Goal: Transaction & Acquisition: Purchase product/service

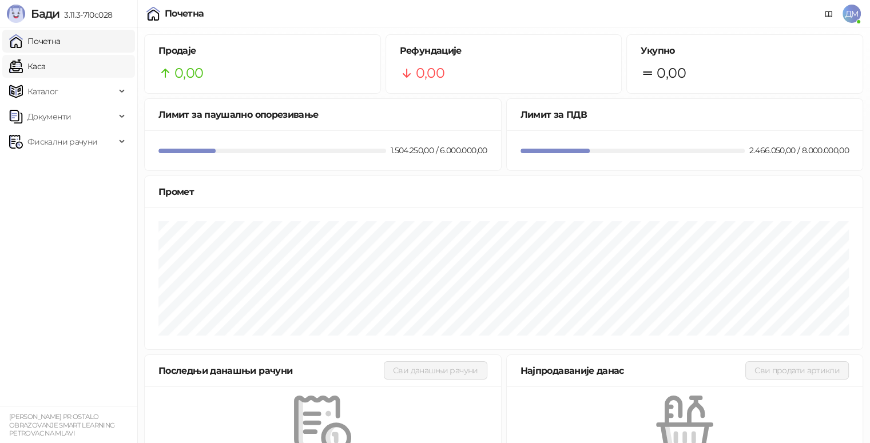
click at [45, 70] on link "Каса" at bounding box center [27, 66] width 36 height 23
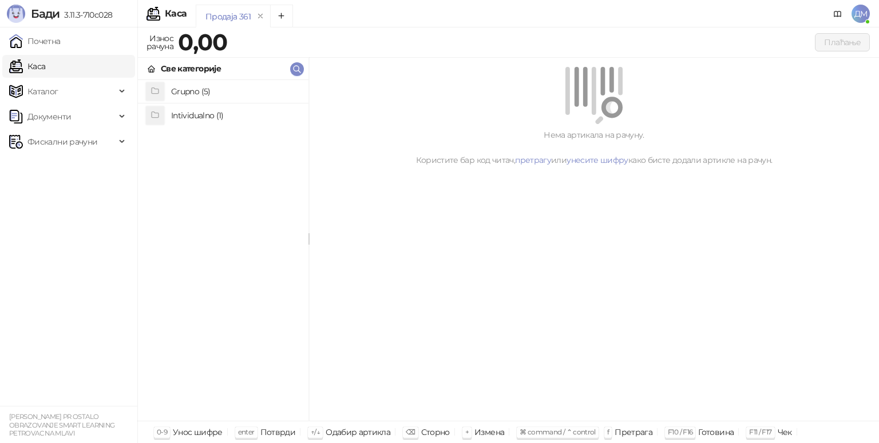
click at [224, 93] on h4 "Grupno (5)" at bounding box center [235, 91] width 128 height 18
click at [199, 146] on h4 "Junior" at bounding box center [235, 138] width 128 height 18
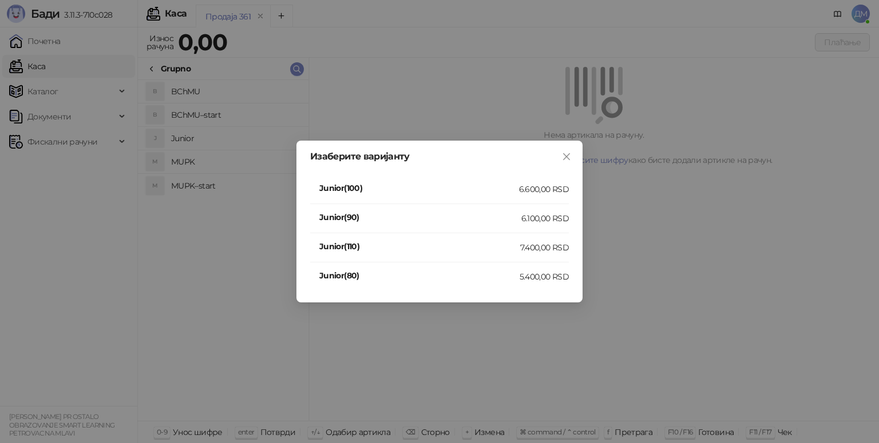
click at [517, 252] on h4 "Junior(110)" at bounding box center [419, 246] width 201 height 13
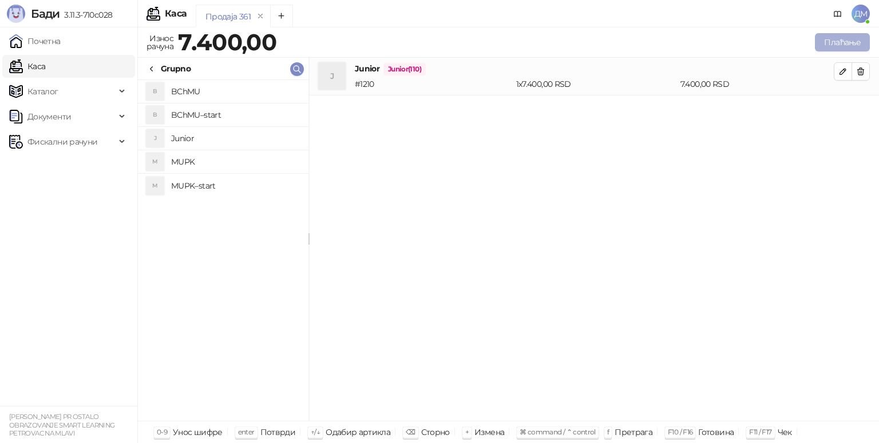
click at [825, 47] on button "Плаћање" at bounding box center [842, 42] width 55 height 18
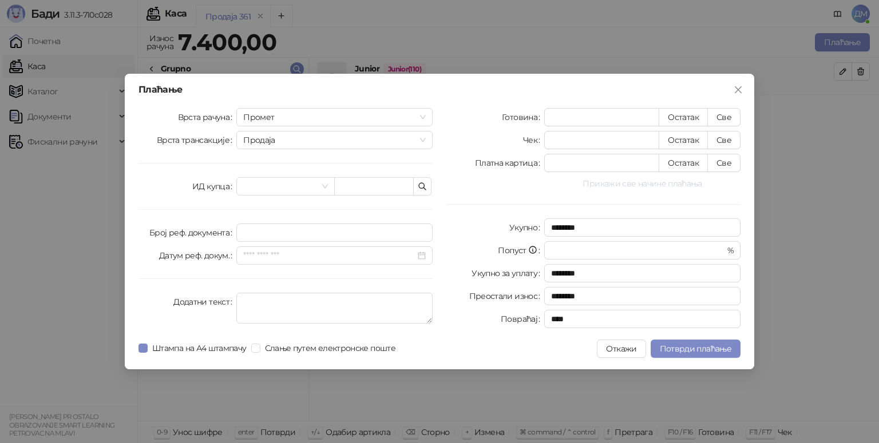
click at [597, 180] on button "Прикажи све начине плаћања" at bounding box center [642, 184] width 196 height 14
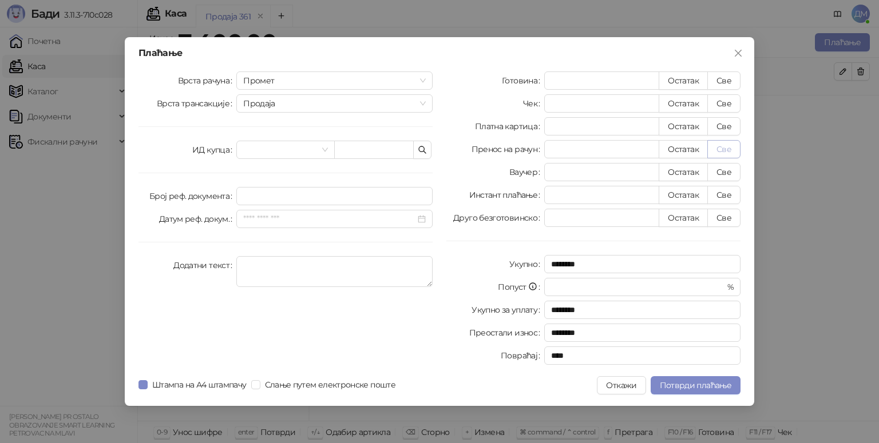
click at [730, 145] on button "Све" at bounding box center [723, 149] width 33 height 18
type input "****"
click at [698, 389] on span "Потврди плаћање" at bounding box center [696, 386] width 72 height 10
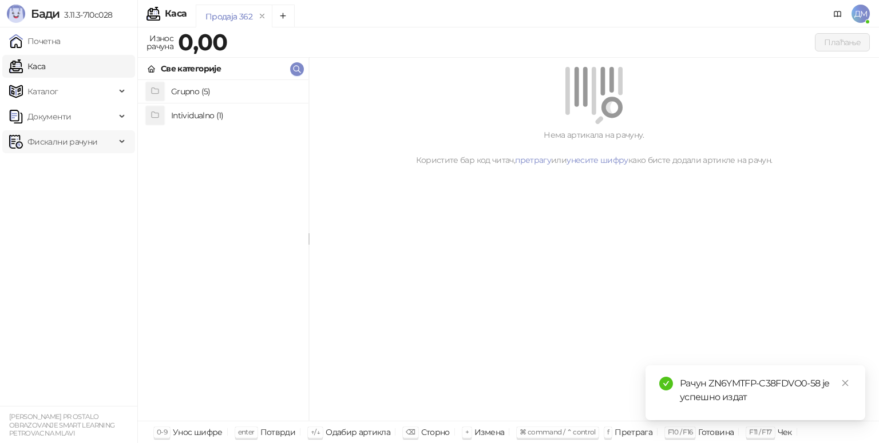
click at [39, 144] on span "Фискални рачуни" at bounding box center [62, 141] width 70 height 23
click at [71, 171] on link "Издати рачуни" at bounding box center [52, 167] width 77 height 23
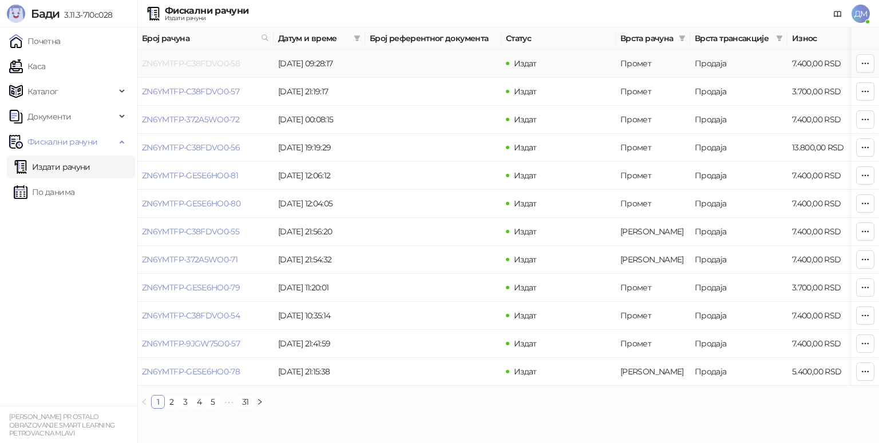
click at [181, 61] on link "ZN6YMTFP-C38FDVO0-58" at bounding box center [191, 63] width 98 height 10
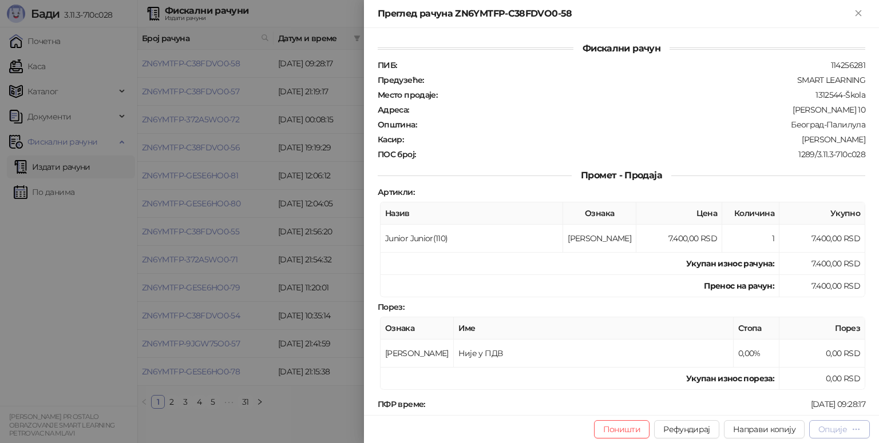
drag, startPoint x: 834, startPoint y: 441, endPoint x: 838, endPoint y: 432, distance: 10.0
click at [838, 432] on div "Поништи Рефундирај Направи копију Опције" at bounding box center [621, 429] width 515 height 28
click at [838, 432] on div "Опције" at bounding box center [832, 430] width 29 height 10
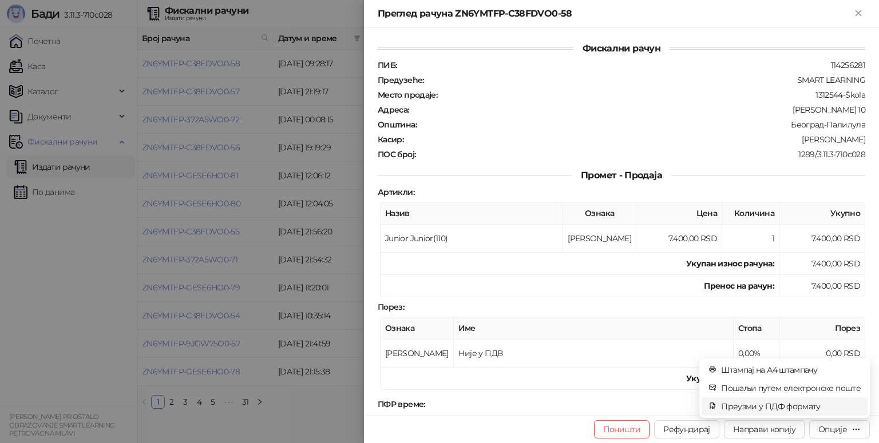
click at [776, 408] on span "Преузми у ПДФ формату" at bounding box center [791, 407] width 140 height 13
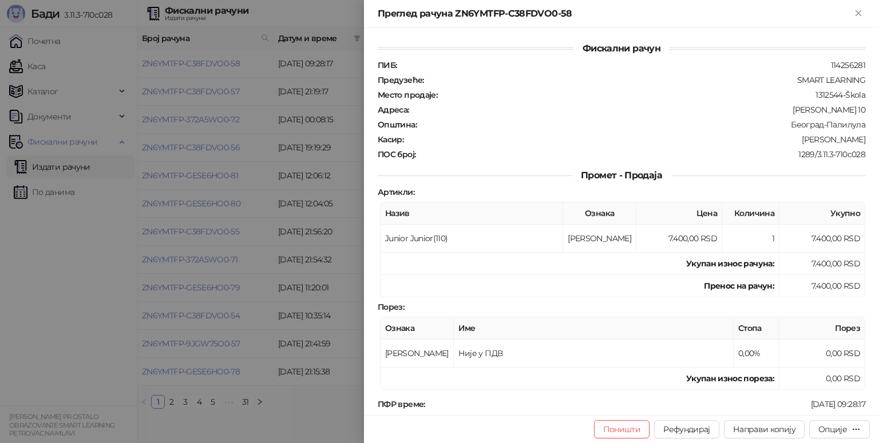
click at [33, 73] on div at bounding box center [439, 221] width 879 height 443
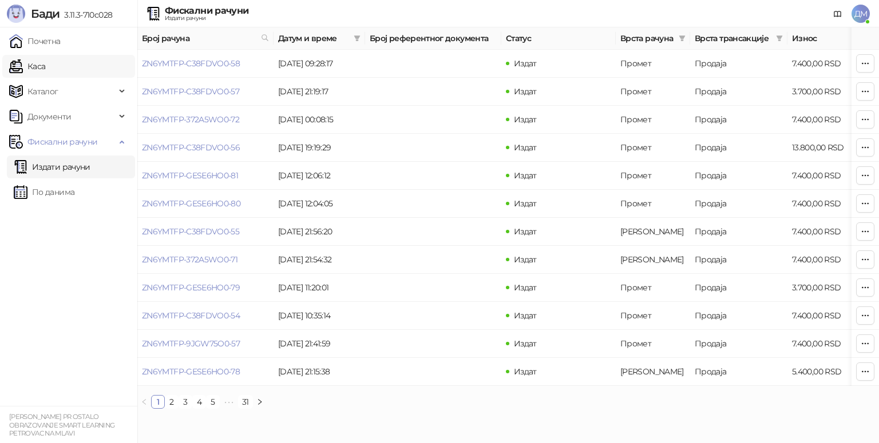
click at [39, 67] on link "Каса" at bounding box center [27, 66] width 36 height 23
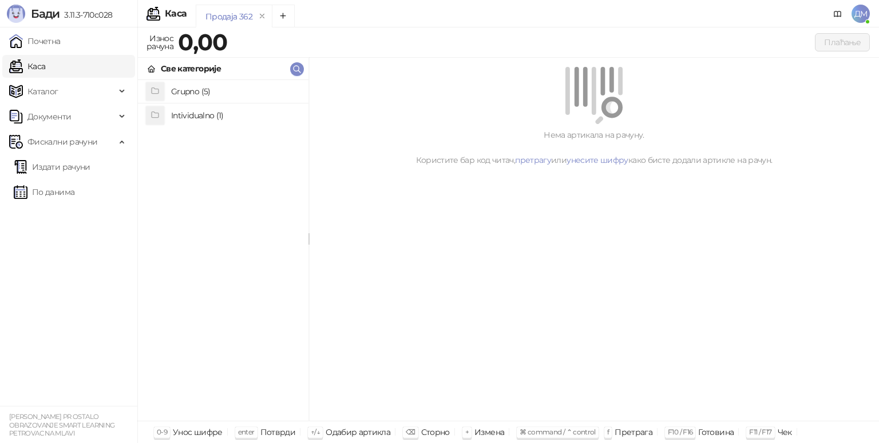
click at [181, 90] on h4 "Grupno (5)" at bounding box center [235, 91] width 128 height 18
click at [189, 141] on h4 "Junior" at bounding box center [235, 138] width 128 height 18
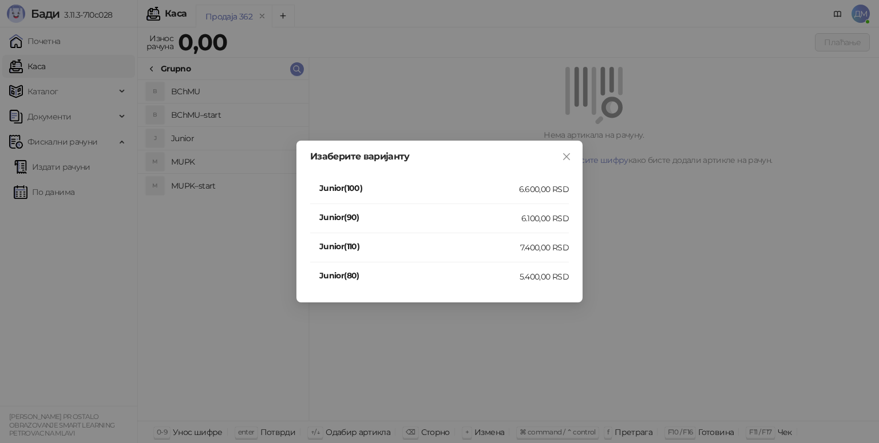
click at [499, 251] on h4 "Junior(110)" at bounding box center [419, 246] width 201 height 13
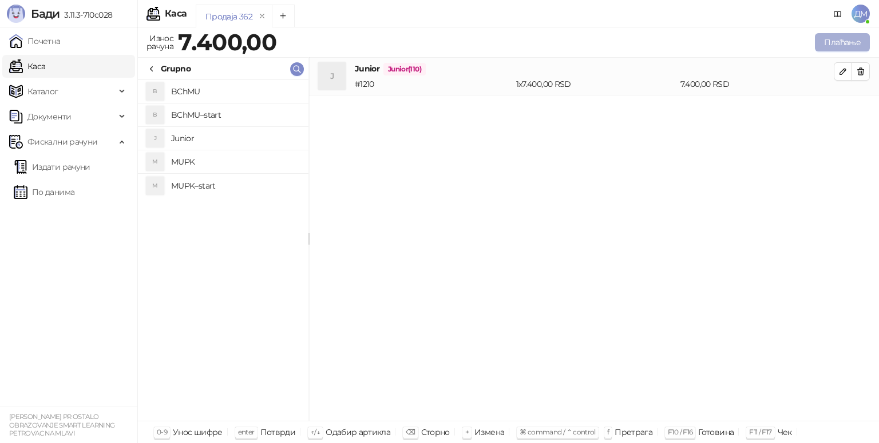
click at [854, 41] on button "Плаћање" at bounding box center [842, 42] width 55 height 18
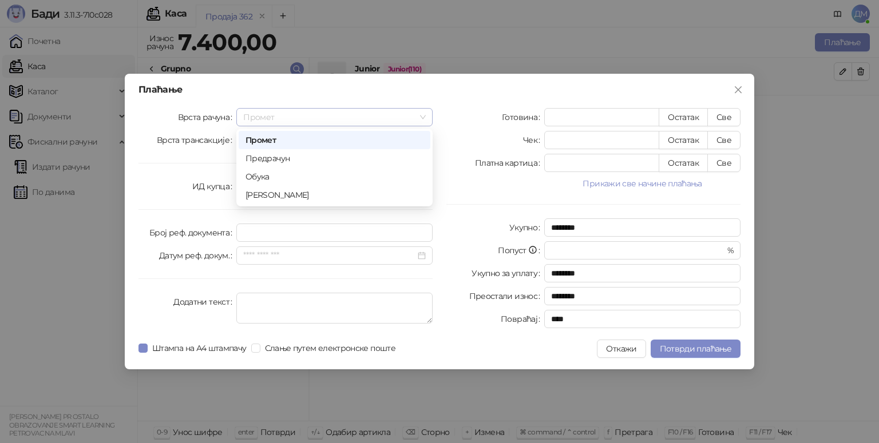
click at [290, 120] on span "Промет" at bounding box center [334, 117] width 183 height 17
click at [270, 200] on div "[PERSON_NAME]" at bounding box center [334, 195] width 178 height 13
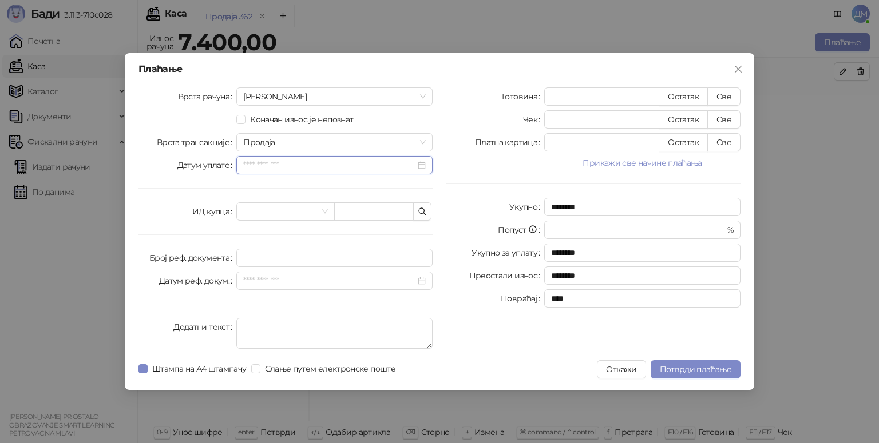
click at [316, 168] on input "Датум уплате" at bounding box center [329, 165] width 172 height 13
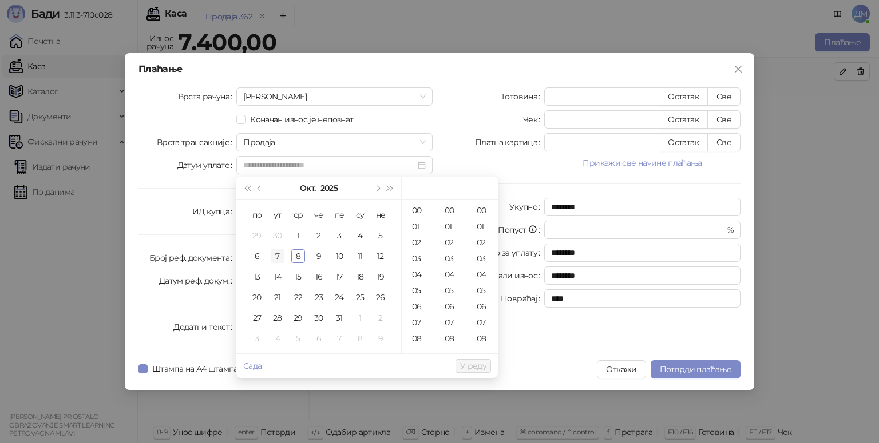
click at [279, 258] on div "7" at bounding box center [278, 256] width 14 height 14
type input "**********"
click at [691, 163] on button "Прикажи све начине плаћања" at bounding box center [642, 163] width 196 height 14
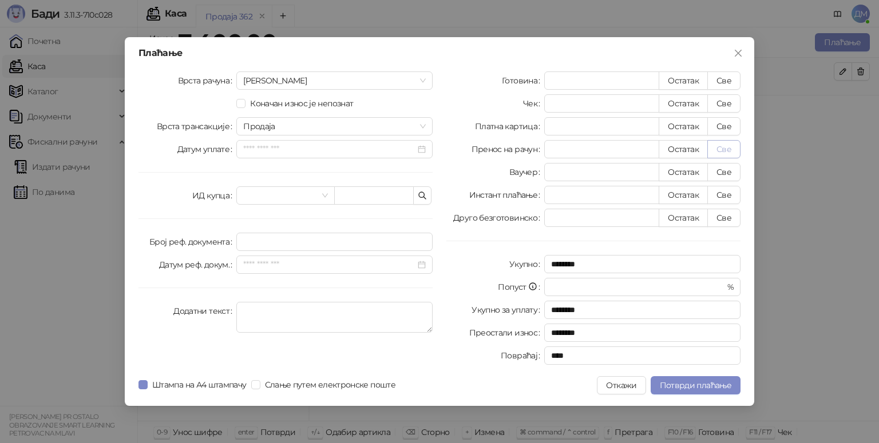
click at [722, 147] on button "Све" at bounding box center [723, 149] width 33 height 18
type input "****"
click at [304, 152] on input "Датум уплате" at bounding box center [329, 149] width 172 height 13
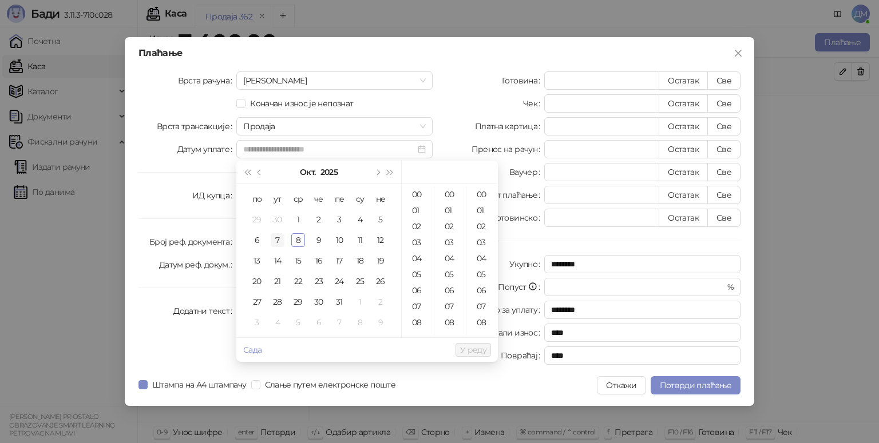
click at [276, 237] on div "7" at bounding box center [278, 240] width 14 height 14
click at [415, 278] on div "15" at bounding box center [417, 279] width 27 height 16
click at [450, 263] on div "20" at bounding box center [450, 268] width 27 height 16
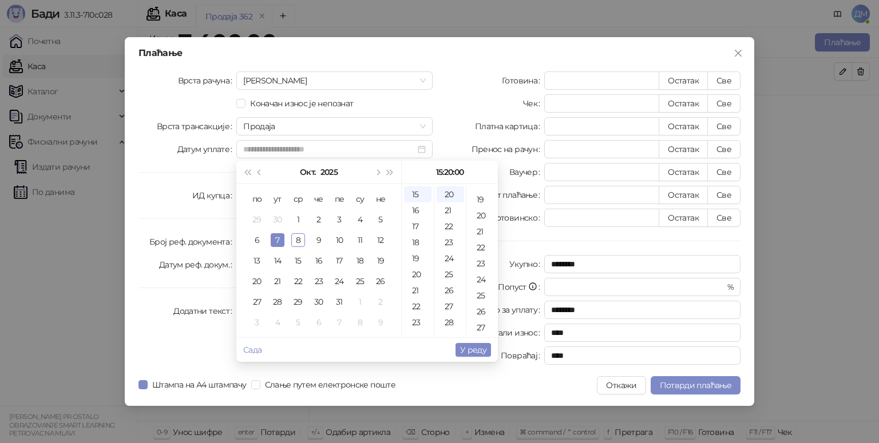
scroll to position [300, 0]
click at [482, 312] on div "26" at bounding box center [482, 311] width 27 height 16
type input "**********"
click at [479, 347] on span "У реду" at bounding box center [473, 350] width 26 height 10
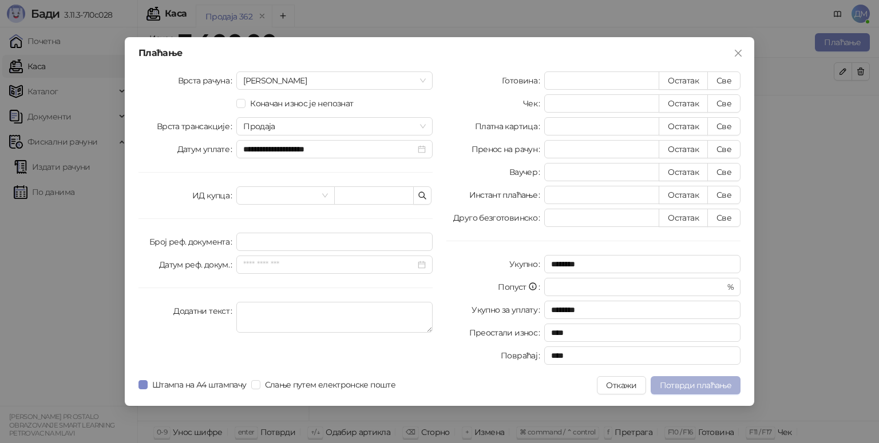
click at [675, 386] on span "Потврди плаћање" at bounding box center [696, 386] width 72 height 10
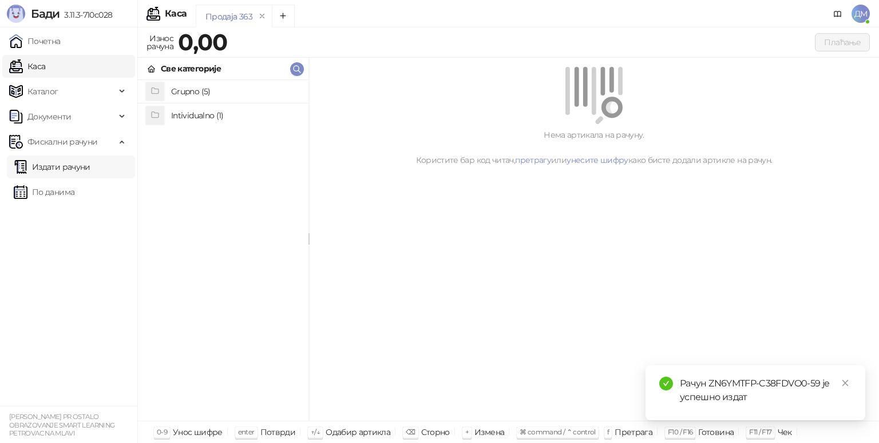
click at [48, 165] on link "Издати рачуни" at bounding box center [52, 167] width 77 height 23
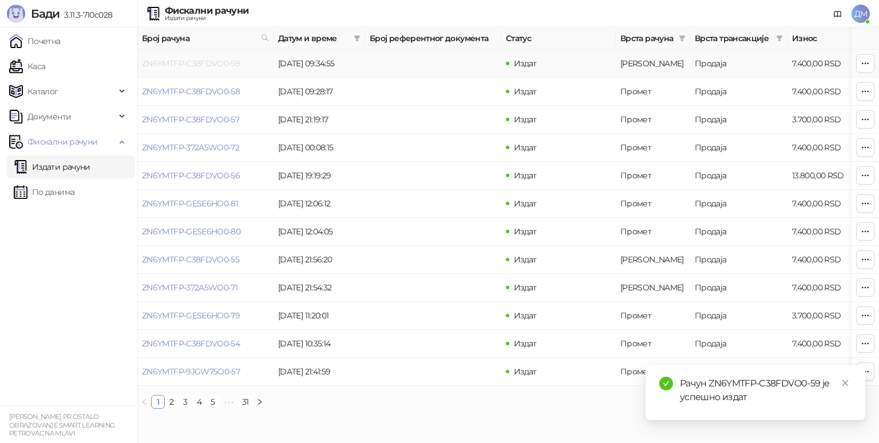
click at [175, 60] on link "ZN6YMTFP-C38FDVO0-59" at bounding box center [191, 63] width 98 height 10
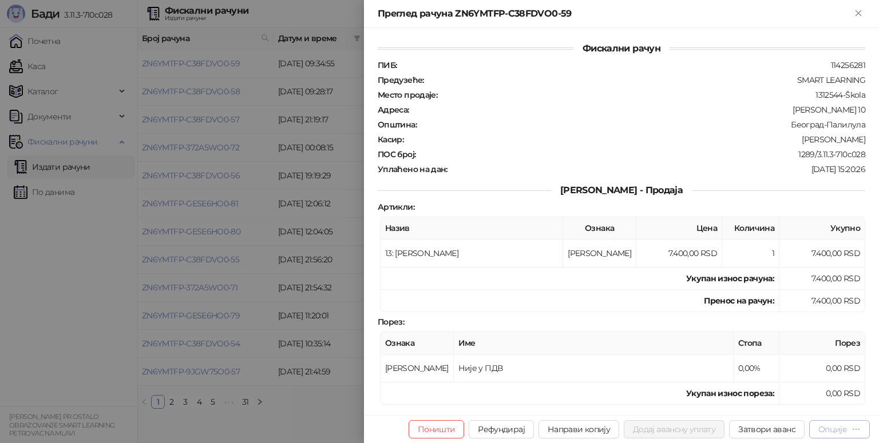
click at [832, 433] on div "Опције" at bounding box center [832, 430] width 29 height 10
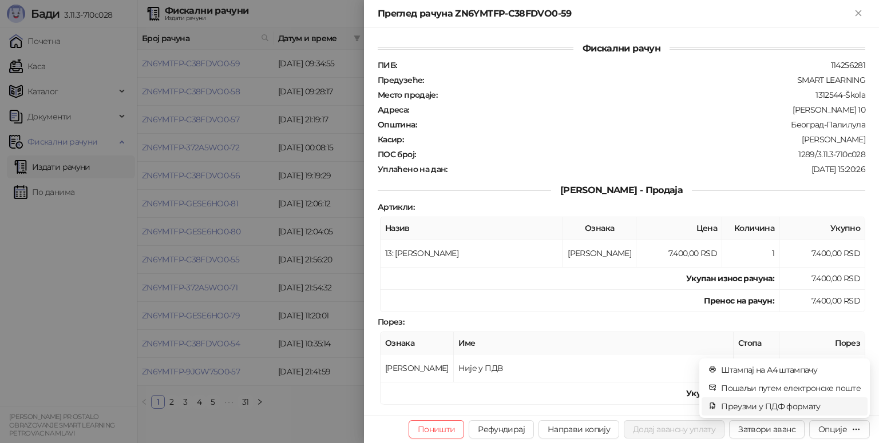
click at [768, 406] on span "Преузми у ПДФ формату" at bounding box center [791, 407] width 140 height 13
